Goal: Transaction & Acquisition: Obtain resource

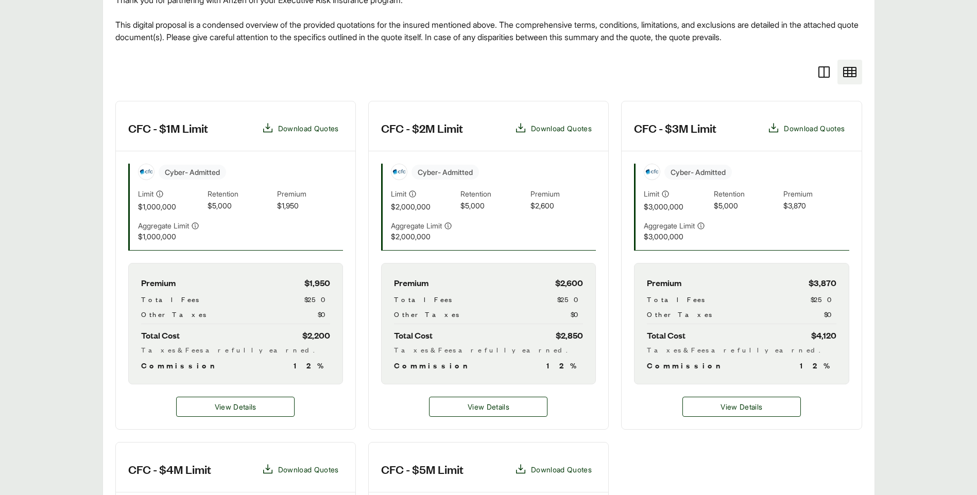
scroll to position [51, 0]
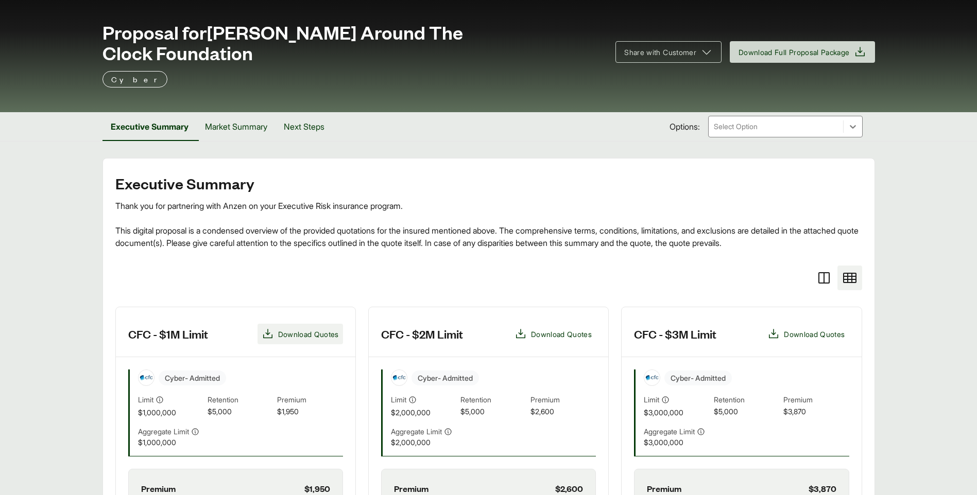
click at [274, 328] on span "Download Quotes" at bounding box center [300, 334] width 77 height 12
click at [552, 329] on span "Download Quotes" at bounding box center [561, 334] width 61 height 11
click at [800, 329] on span "Download Quotes" at bounding box center [814, 334] width 61 height 11
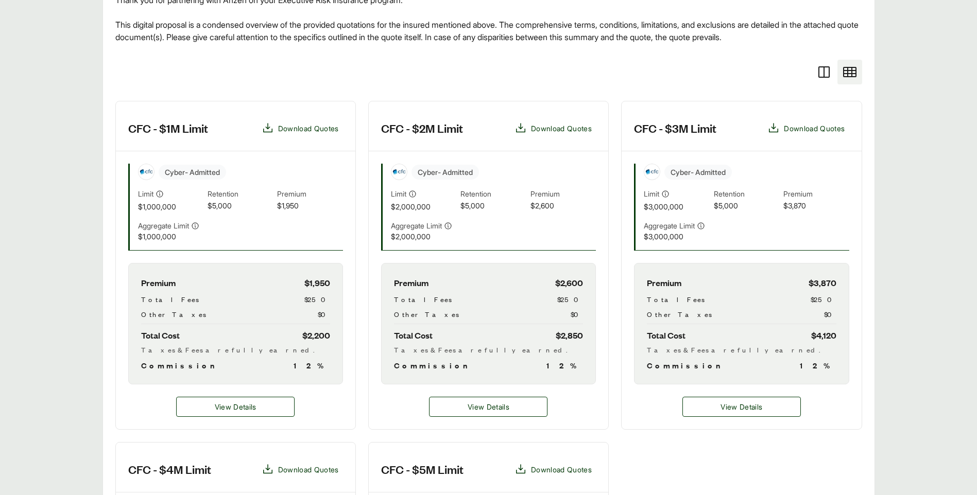
scroll to position [412, 0]
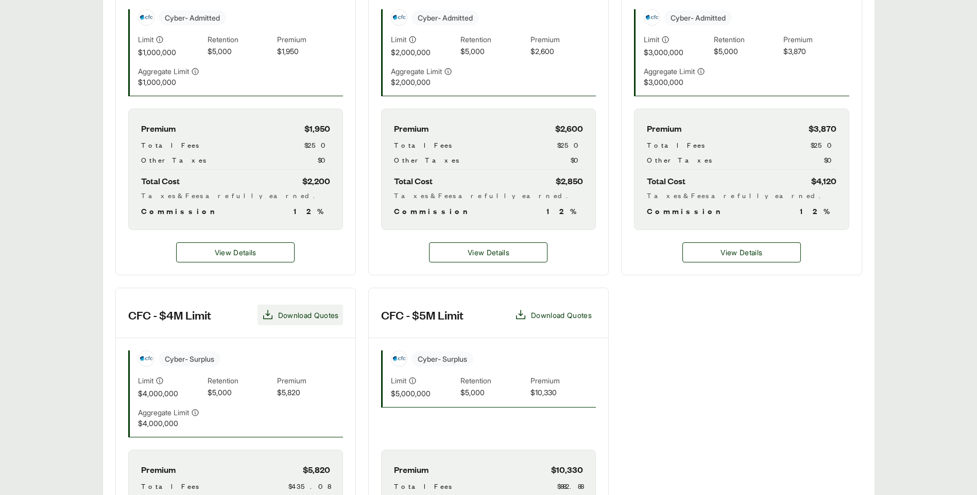
click at [322, 310] on span "Download Quotes" at bounding box center [308, 315] width 61 height 11
click at [557, 310] on span "Download Quotes" at bounding box center [561, 315] width 61 height 11
